Goal: Transaction & Acquisition: Purchase product/service

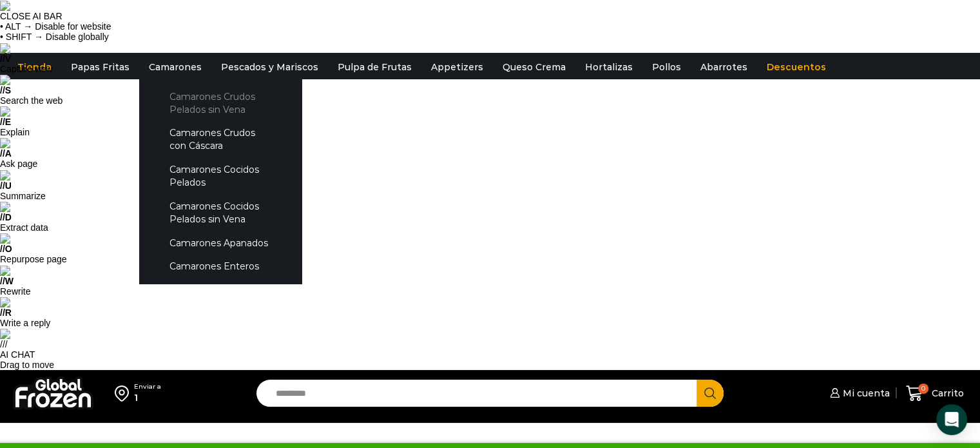
click at [182, 100] on link "Camarones Crudos Pelados sin Vena" at bounding box center [220, 102] width 137 height 37
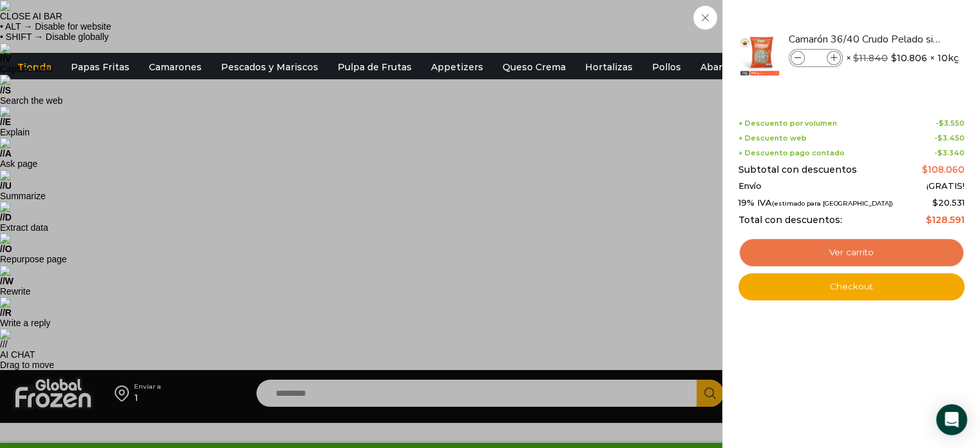
click at [866, 254] on link "Ver carrito" at bounding box center [851, 253] width 226 height 30
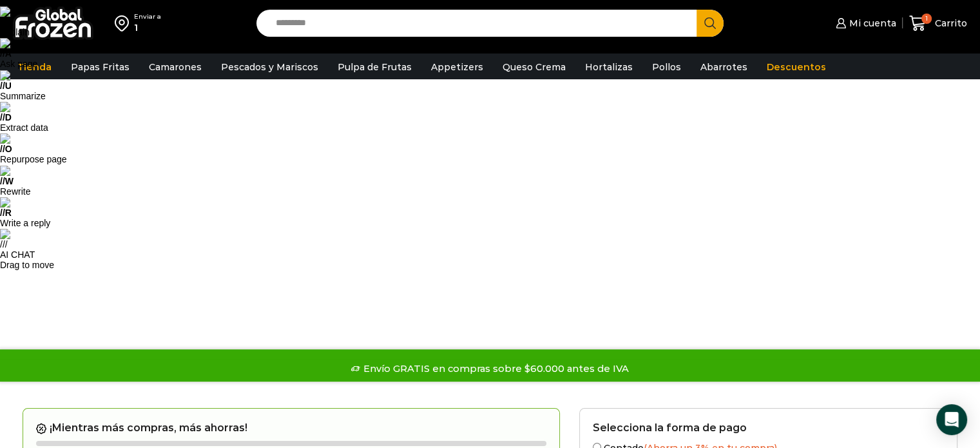
scroll to position [129, 0]
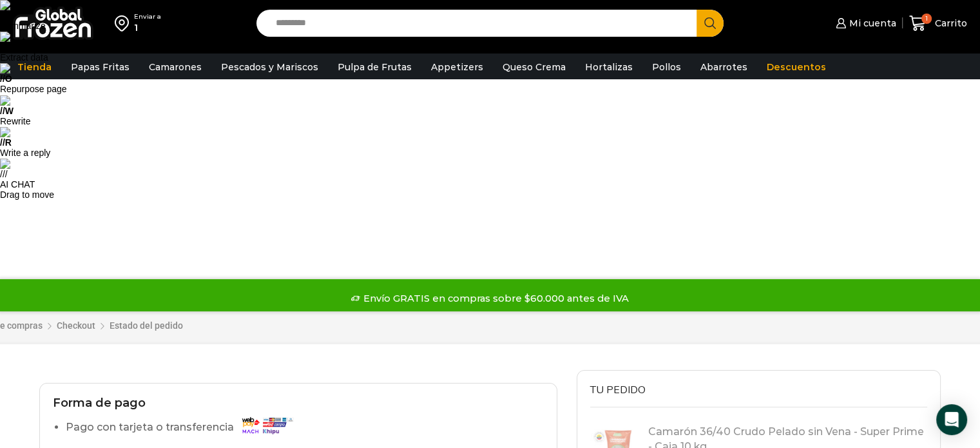
scroll to position [193, 0]
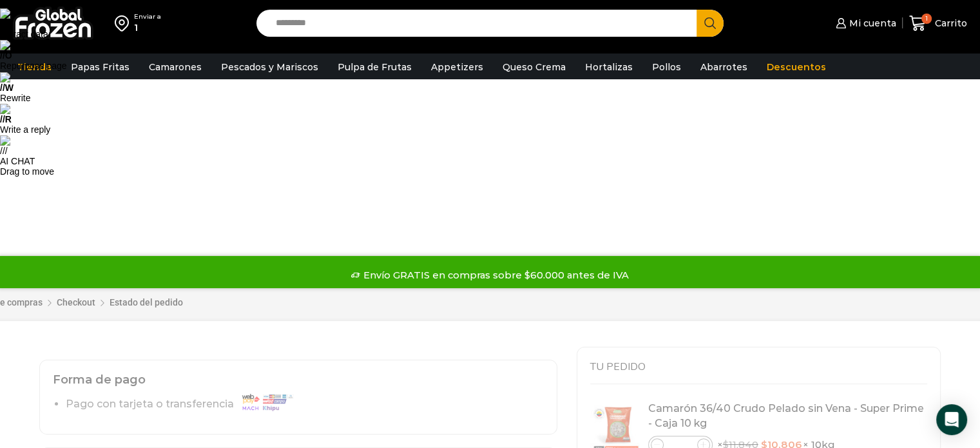
scroll to position [64, 0]
